Goal: Contribute content

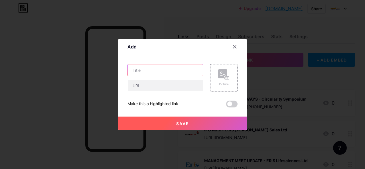
click at [146, 67] on input "text" at bounding box center [165, 69] width 75 height 11
paste input "INITIATING COVERAGE"
paste input "R Systems International"
type input "INITIATING COVERAGE - R Systems International"
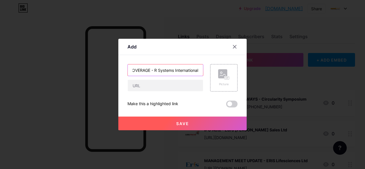
scroll to position [0, 0]
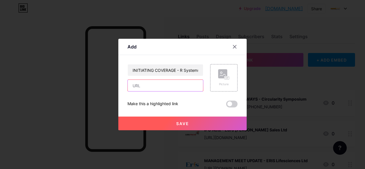
click at [144, 87] on input "text" at bounding box center [165, 85] width 75 height 11
paste input "[URL][DOMAIN_NAME][PHONE_NUMBER]"
type input "[URL][DOMAIN_NAME][PHONE_NUMBER]"
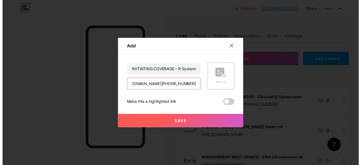
scroll to position [0, 0]
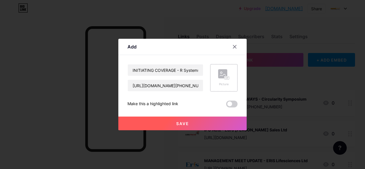
click at [225, 78] on rect at bounding box center [227, 78] width 5 height 3
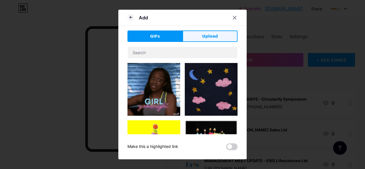
click at [210, 38] on span "Upload" at bounding box center [210, 36] width 16 height 6
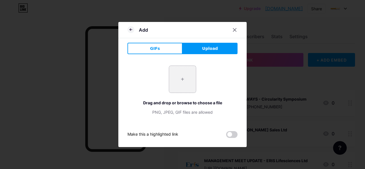
click at [184, 77] on input "file" at bounding box center [182, 79] width 27 height 27
type input "C:\fakepath\R systeams.png"
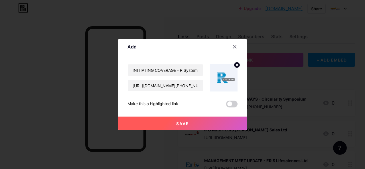
click at [193, 122] on button "Save" at bounding box center [182, 124] width 128 height 14
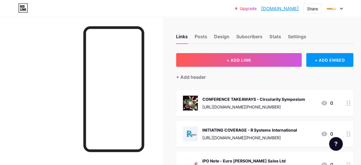
click at [289, 133] on div "INITIATING COVERAGE - R Systems International [URL][DOMAIN_NAME][PHONE_NUMBER]" at bounding box center [249, 133] width 94 height 15
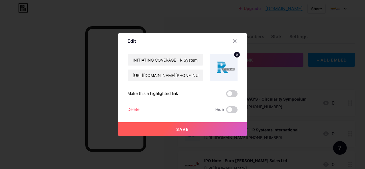
click at [186, 128] on span "Save" at bounding box center [182, 129] width 13 height 5
